Goal: Task Accomplishment & Management: Use online tool/utility

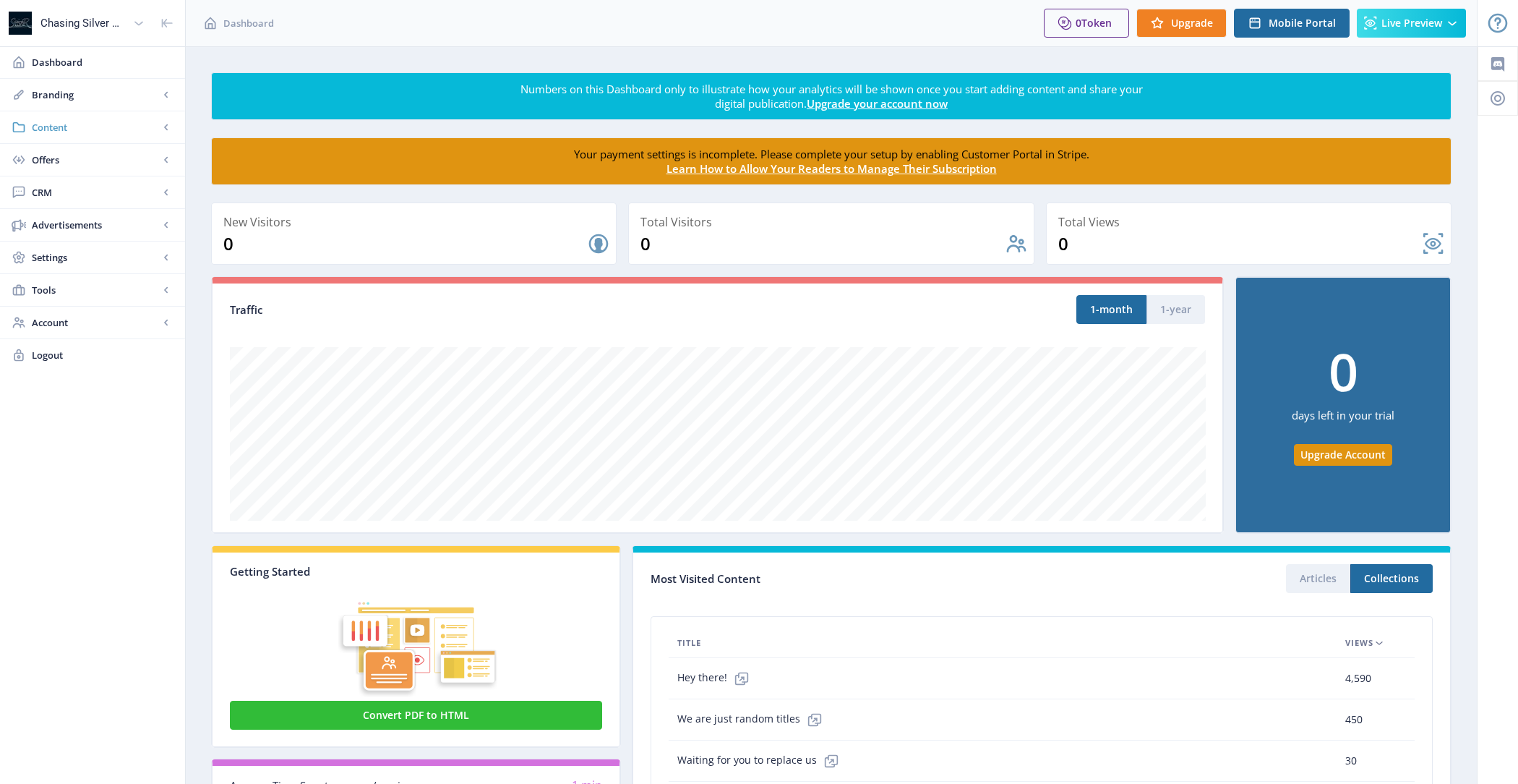
click at [73, 131] on span "Content" at bounding box center [96, 127] width 128 height 15
click at [89, 199] on link "Collections" at bounding box center [93, 191] width 157 height 32
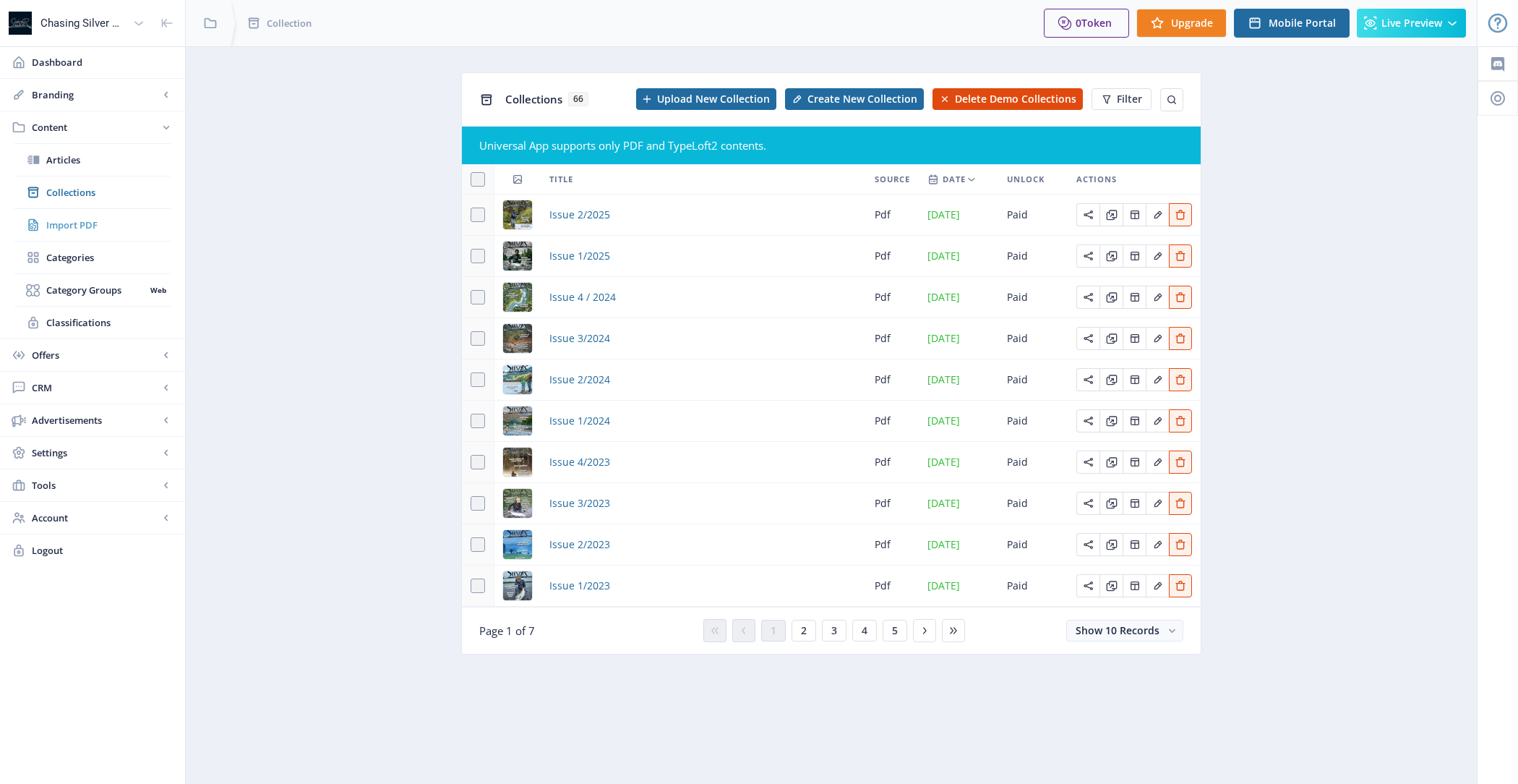
click at [81, 218] on span "Import PDF" at bounding box center [108, 224] width 125 height 15
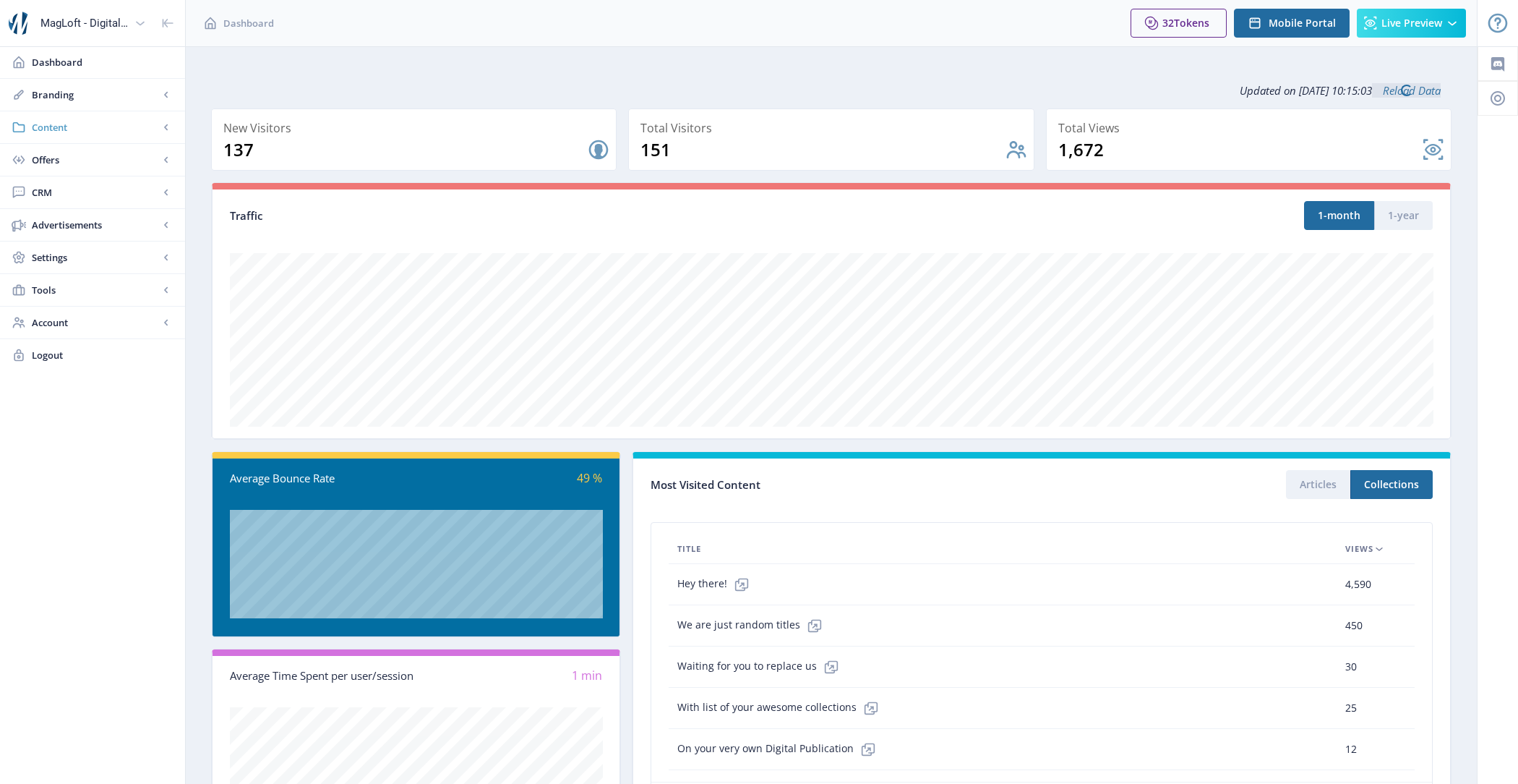
click at [109, 130] on span "Content" at bounding box center [96, 127] width 128 height 15
click at [114, 218] on span "Import PDF" at bounding box center [108, 224] width 125 height 15
